Goal: Check status: Check status

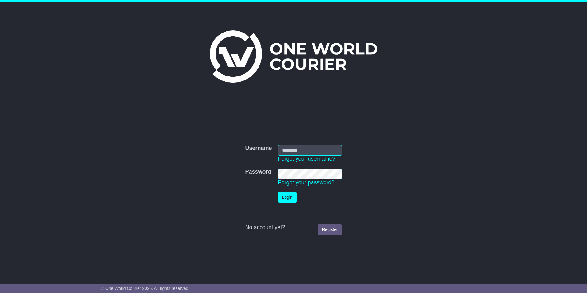
click at [285, 154] on input "Username" at bounding box center [310, 150] width 64 height 11
type input "**********"
click at [278, 192] on button "Login" at bounding box center [287, 197] width 18 height 11
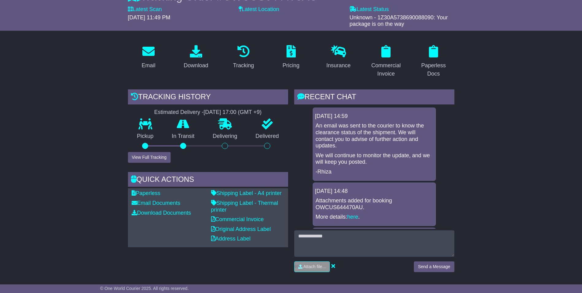
scroll to position [36, 0]
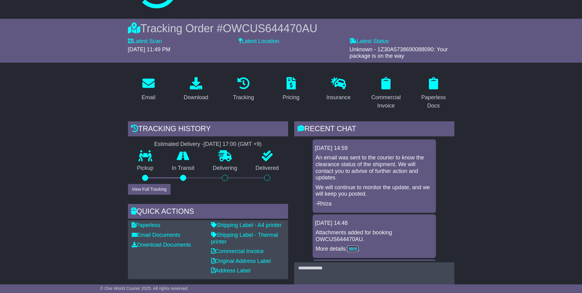
click at [353, 248] on link "here" at bounding box center [352, 249] width 11 height 6
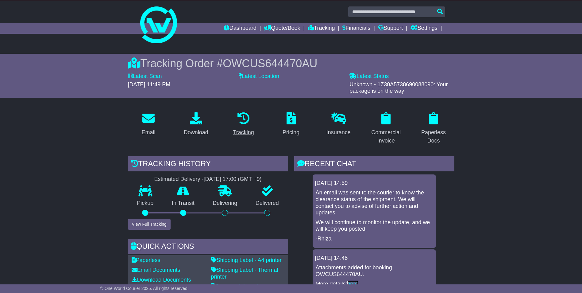
scroll to position [0, 0]
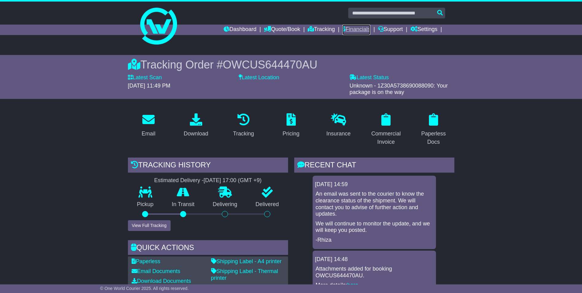
click at [361, 30] on link "Financials" at bounding box center [357, 30] width 28 height 10
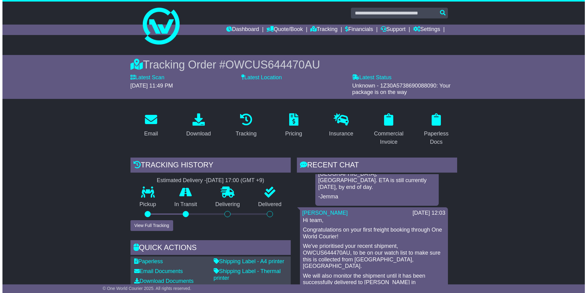
scroll to position [31, 0]
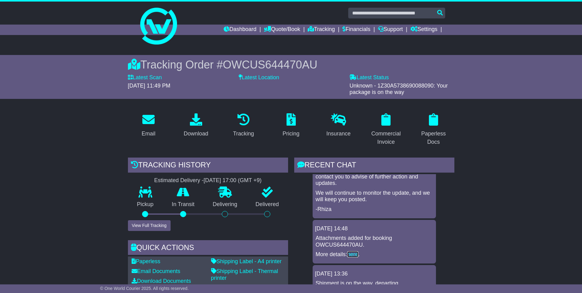
click at [352, 254] on link "here" at bounding box center [352, 254] width 11 height 6
click at [244, 121] on icon at bounding box center [244, 119] width 12 height 12
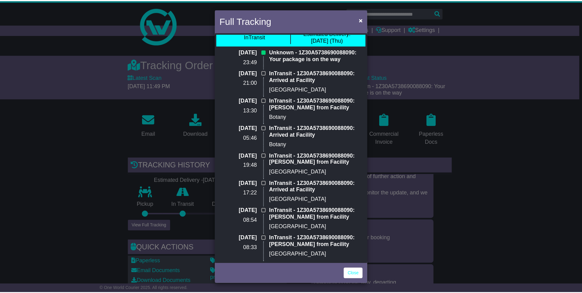
scroll to position [0, 0]
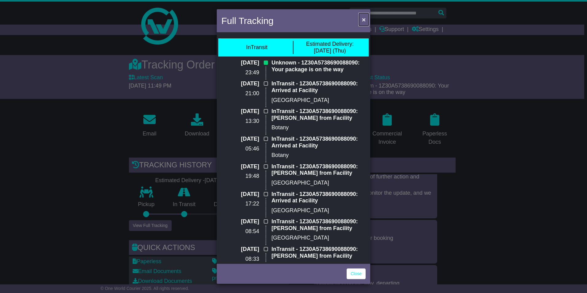
click at [363, 20] on span "×" at bounding box center [364, 19] width 4 height 7
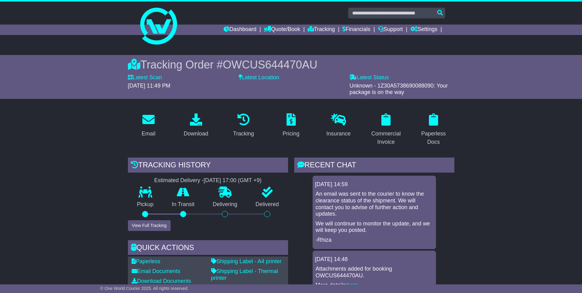
scroll to position [31, 0]
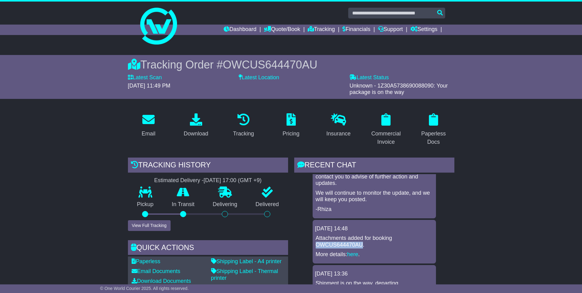
drag, startPoint x: 360, startPoint y: 243, endPoint x: 316, endPoint y: 243, distance: 43.6
click at [316, 243] on p "Attachments added for booking OWCUS644470AU." at bounding box center [374, 241] width 117 height 13
drag, startPoint x: 316, startPoint y: 243, endPoint x: 322, endPoint y: 246, distance: 6.5
copy p "OWCUS644470AU"
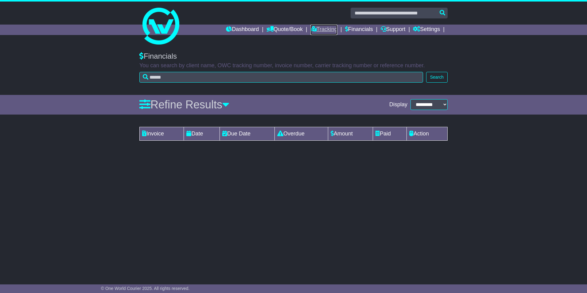
click at [328, 28] on link "Tracking" at bounding box center [323, 30] width 27 height 10
